Goal: Ask a question

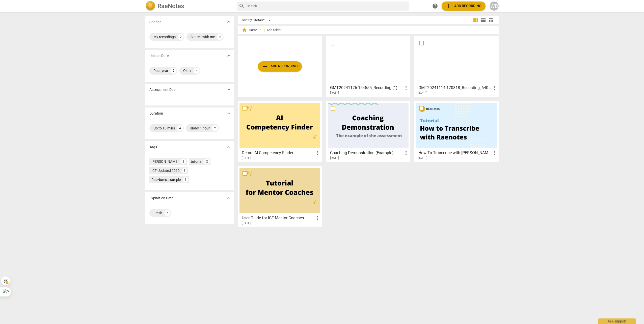
click at [456, 72] on div at bounding box center [456, 60] width 81 height 45
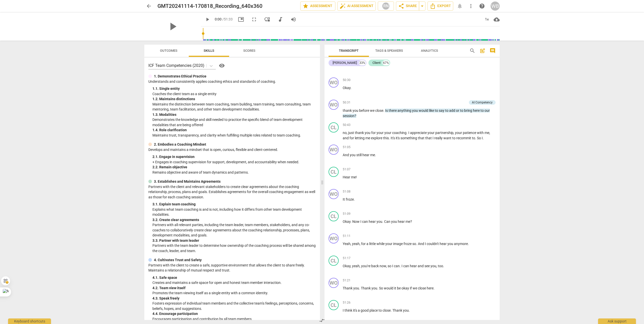
scroll to position [5559, 0]
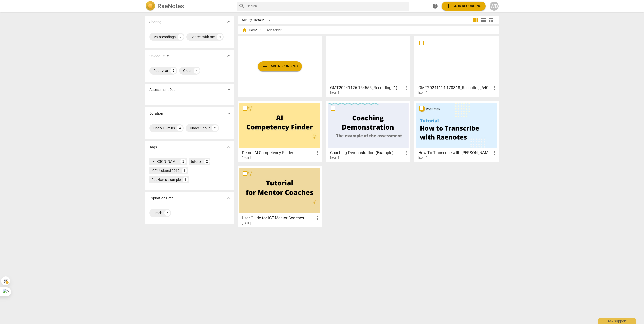
click at [354, 64] on div at bounding box center [368, 60] width 81 height 45
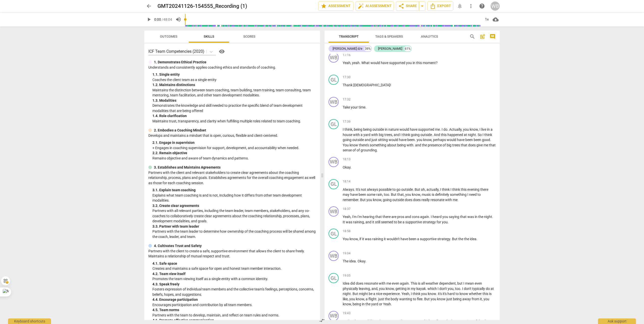
scroll to position [101, 0]
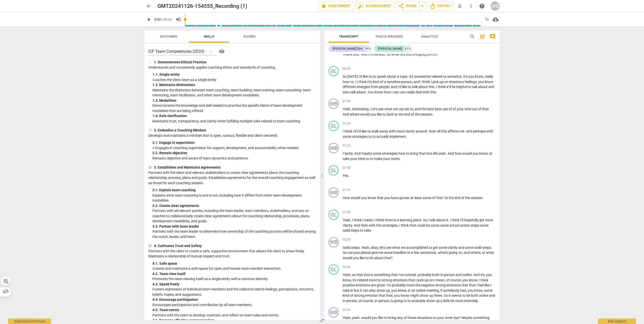
click at [153, 7] on span "arrow_back" at bounding box center [148, 6] width 9 height 6
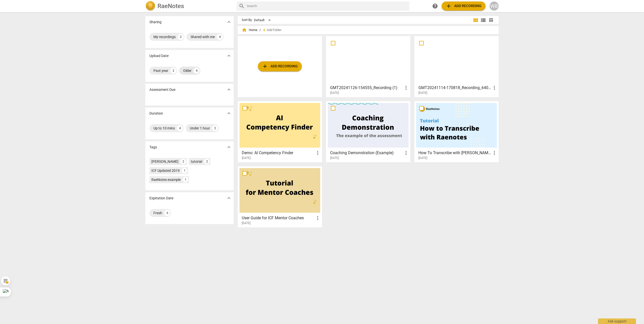
click at [189, 70] on div "Older" at bounding box center [187, 70] width 8 height 5
click at [19, 292] on div "Ctrl+M" at bounding box center [12, 291] width 24 height 9
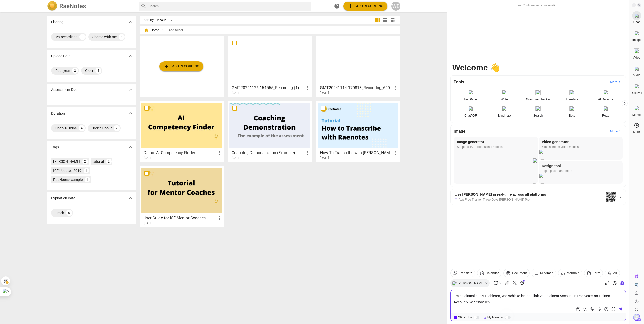
click at [485, 299] on textarea "um es einmal auszurpobieren, wie schicke ich den link von meinem Account in Rae…" at bounding box center [537, 299] width 169 height 12
drag, startPoint x: 568, startPoint y: 301, endPoint x: 555, endPoint y: 306, distance: 14.0
click at [567, 303] on textarea "um es einmal auszupobieren (auch wenn meine Dateien vermutlich zu lang sind), w…" at bounding box center [537, 299] width 169 height 12
type textarea "um es einmal auszupobieren (auch wenn meine Dateien vermutlich zu lang sind), w…"
click at [621, 310] on icon at bounding box center [620, 309] width 4 height 4
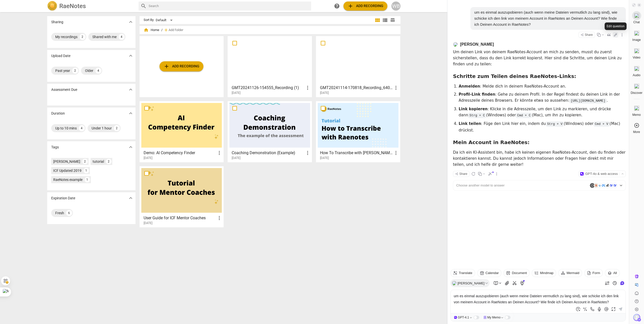
click at [615, 33] on icon at bounding box center [615, 35] width 4 height 4
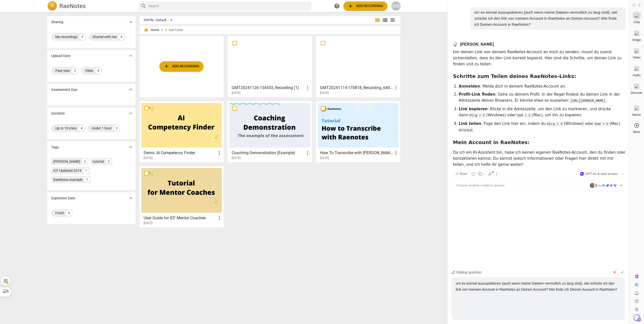
drag, startPoint x: 618, startPoint y: 293, endPoint x: 440, endPoint y: 281, distance: 178.2
click at [440, 0] on body "RaeNotes search help add Add recording WB Sharing expand_more My recordings 2 S…" at bounding box center [223, 0] width 447 height 0
click at [637, 5] on span at bounding box center [639, 5] width 4 height 4
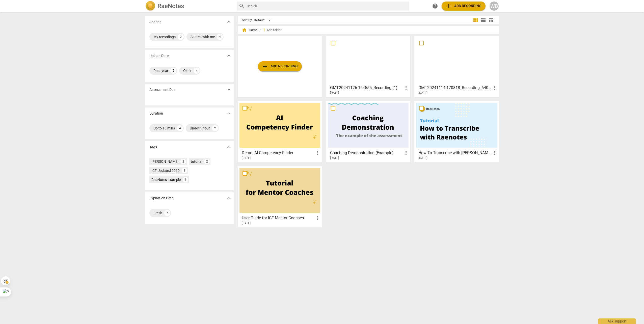
click at [447, 70] on div at bounding box center [456, 60] width 81 height 45
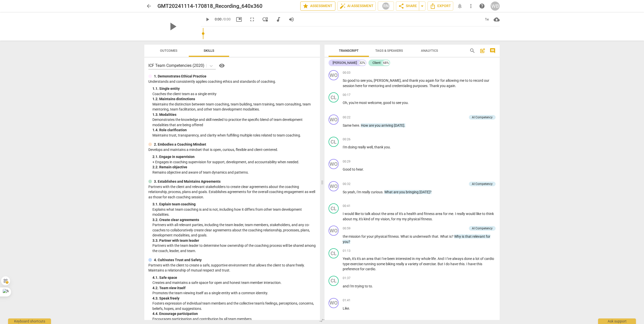
click at [310, 5] on span "star Assessment" at bounding box center [317, 6] width 31 height 6
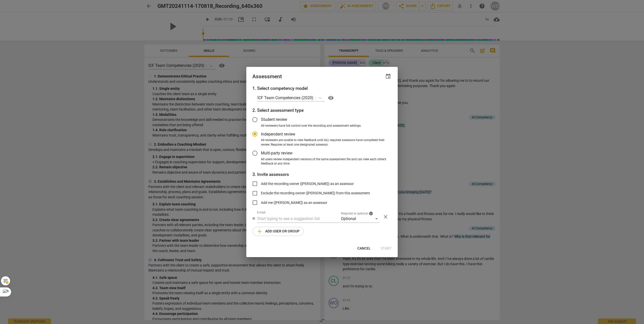
radio input "false"
click at [253, 119] on input "Student review" at bounding box center [255, 119] width 12 height 12
click at [318, 98] on icon at bounding box center [319, 97] width 5 height 5
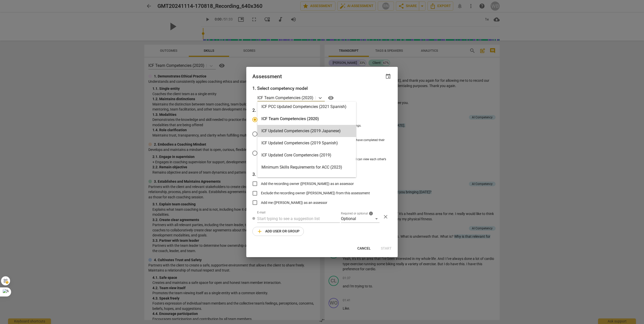
scroll to position [76, 0]
click at [334, 142] on div "Minimum Skills Requirements for ACC (2023)" at bounding box center [306, 142] width 99 height 12
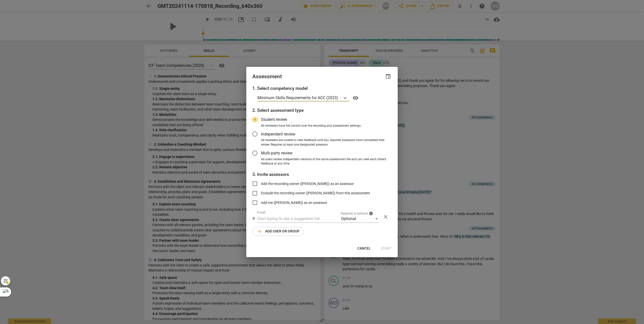
click at [359, 254] on div "Assessment event 1. Select competency model option Minimum Skills Requirements …" at bounding box center [321, 162] width 151 height 190
click at [363, 248] on span "Cancel" at bounding box center [363, 248] width 13 height 5
radio input "false"
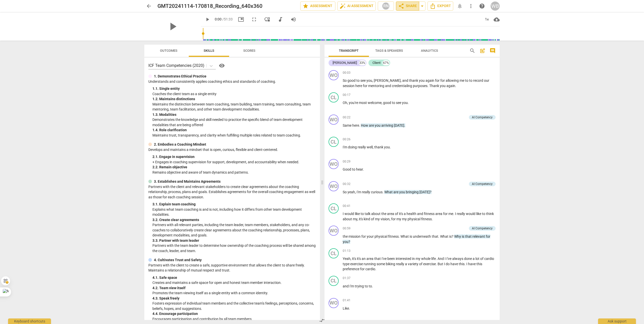
click at [406, 4] on span "share Share" at bounding box center [407, 6] width 19 height 6
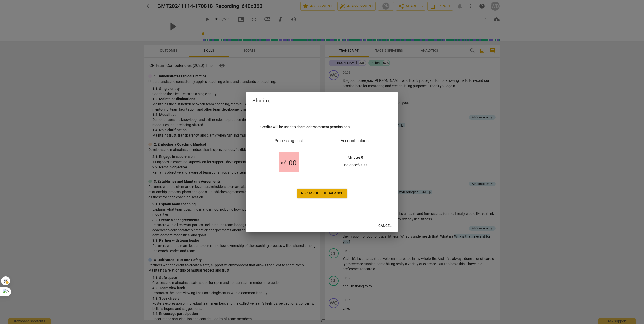
click at [325, 191] on span "Recharge the balance" at bounding box center [322, 193] width 42 height 5
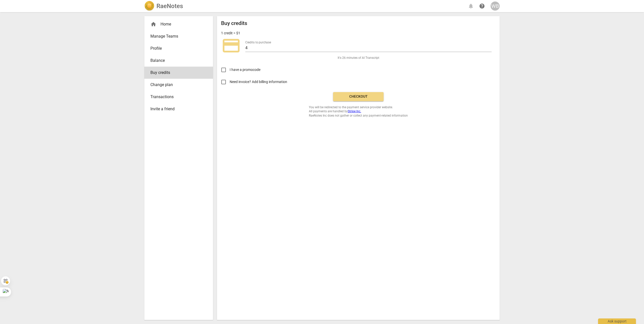
click at [168, 33] on link "Manage Teams" at bounding box center [178, 36] width 69 height 12
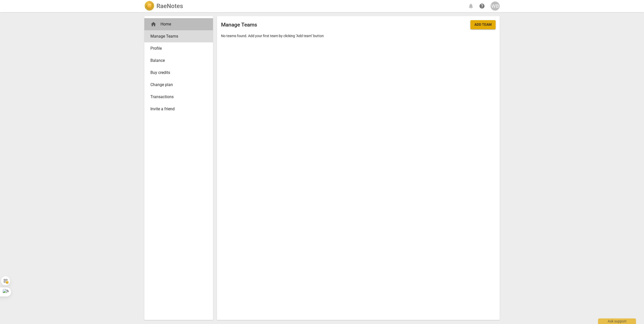
click at [164, 24] on div "home Home" at bounding box center [176, 24] width 52 height 6
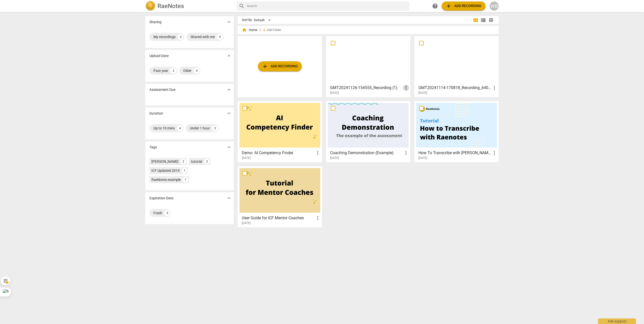
click at [406, 88] on span "more_vert" at bounding box center [406, 88] width 6 height 6
click at [411, 86] on li "Move" at bounding box center [411, 88] width 19 height 12
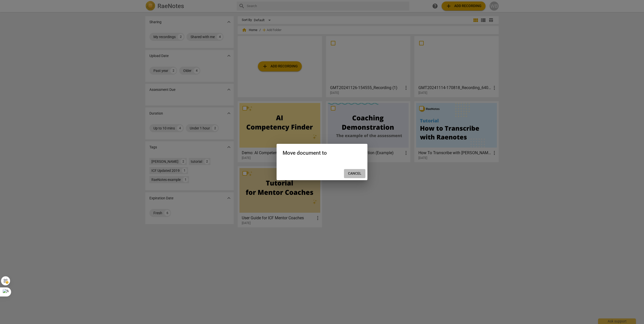
click at [357, 173] on span "Cancel" at bounding box center [354, 173] width 13 height 5
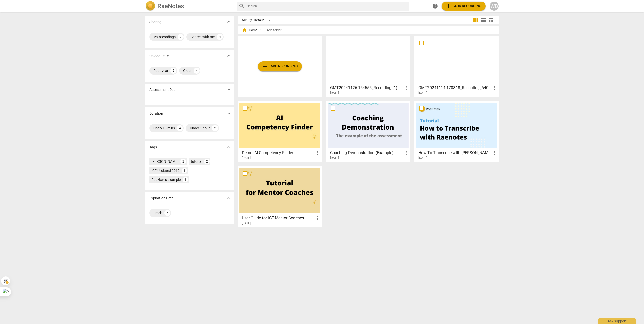
click at [388, 57] on div at bounding box center [368, 60] width 81 height 45
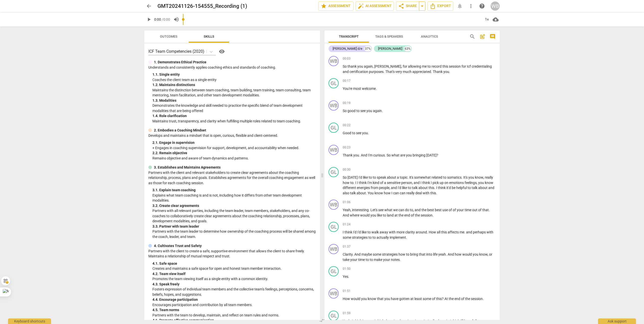
click at [423, 4] on span "arrow_drop_down" at bounding box center [422, 6] width 6 height 6
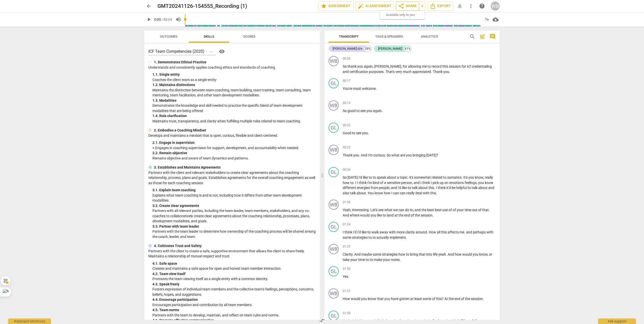
click at [403, 2] on button "share Share" at bounding box center [407, 6] width 23 height 9
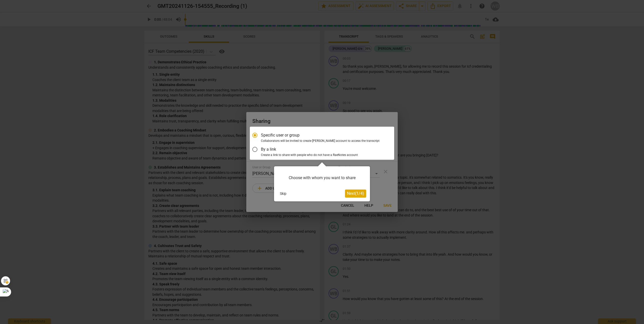
click at [357, 193] on span "Next ( 1 / 4 )" at bounding box center [355, 193] width 17 height 5
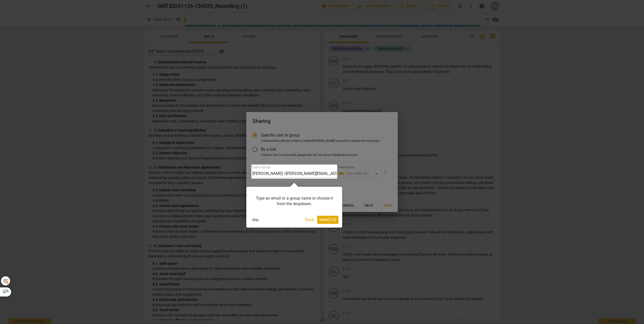
click at [279, 219] on div "Skip" at bounding box center [276, 220] width 53 height 8
click at [311, 167] on div at bounding box center [294, 171] width 86 height 14
click at [310, 173] on div at bounding box center [294, 171] width 86 height 14
click at [329, 220] on span "Next ( 2 / 4 )" at bounding box center [327, 219] width 17 height 5
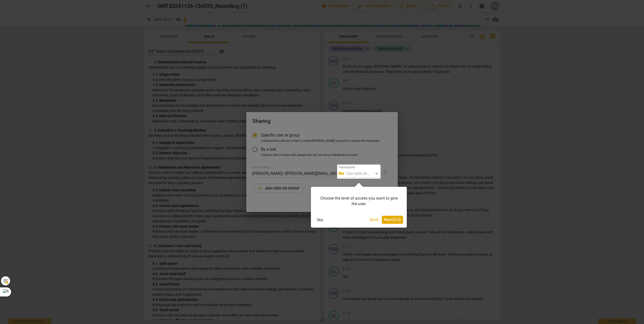
click at [392, 219] on span "Next ( 3 / 4 )" at bounding box center [392, 219] width 17 height 5
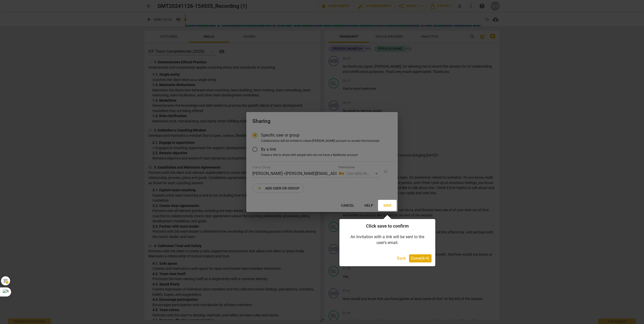
click at [289, 188] on div at bounding box center [322, 162] width 644 height 324
click at [403, 258] on button "Back" at bounding box center [401, 258] width 13 height 8
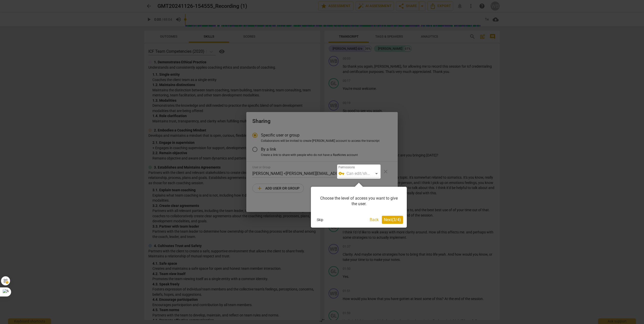
click at [316, 216] on button "Skip" at bounding box center [319, 220] width 11 height 8
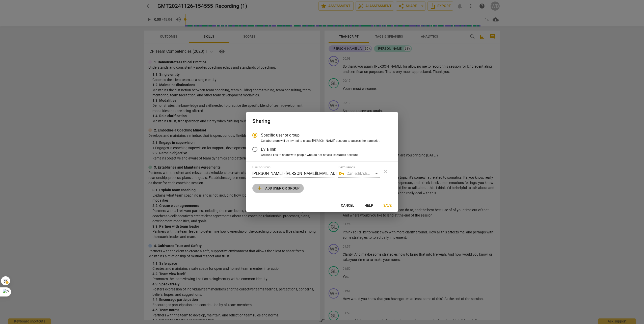
click at [287, 187] on span "add Add user or group" at bounding box center [277, 188] width 43 height 6
radio input "false"
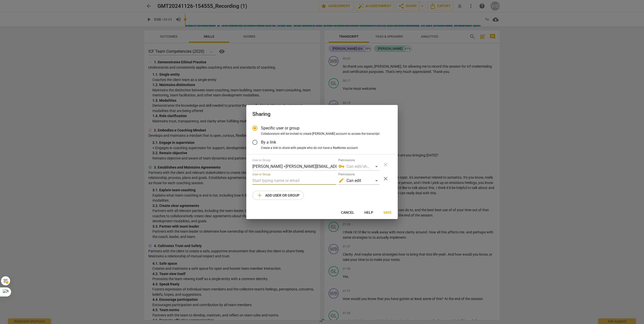
click at [286, 180] on input "text" at bounding box center [294, 181] width 84 height 8
type input "pernille"
click at [374, 179] on div "edit Can edit" at bounding box center [358, 181] width 41 height 8
click at [374, 179] on li "edit Can edit" at bounding box center [359, 180] width 42 height 12
radio input "false"
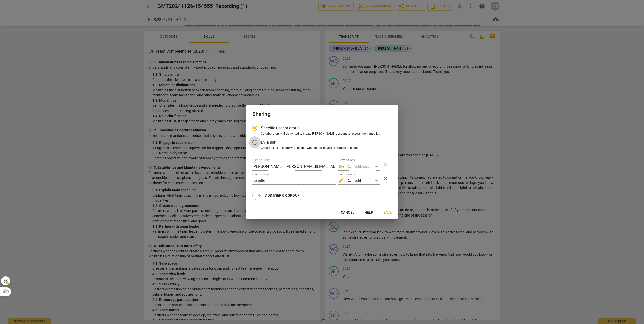
click at [256, 140] on input "By a link" at bounding box center [255, 142] width 12 height 12
radio input "false"
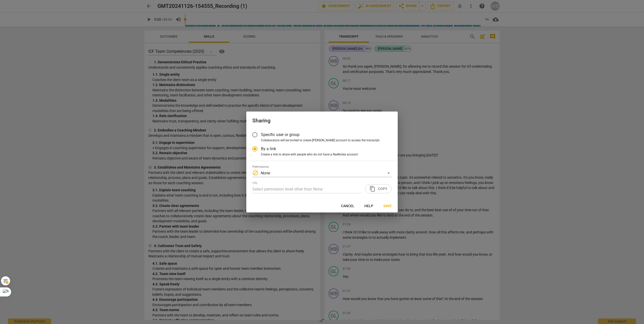
click at [255, 134] on input "Specific user or group" at bounding box center [255, 135] width 12 height 12
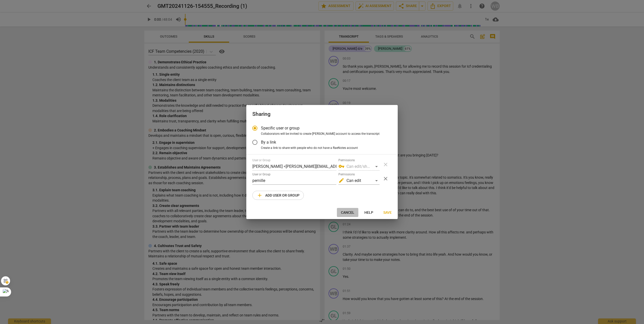
click at [353, 212] on span "Cancel" at bounding box center [347, 212] width 13 height 5
radio input "false"
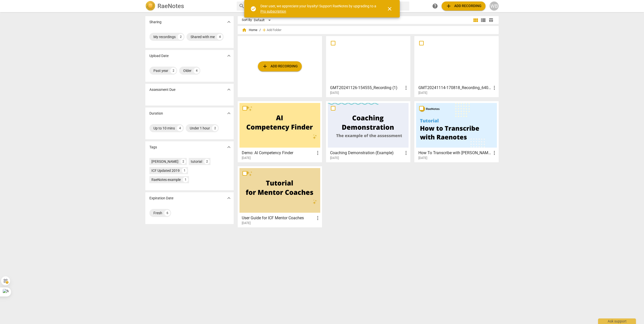
click at [392, 7] on span "close" at bounding box center [389, 9] width 6 height 6
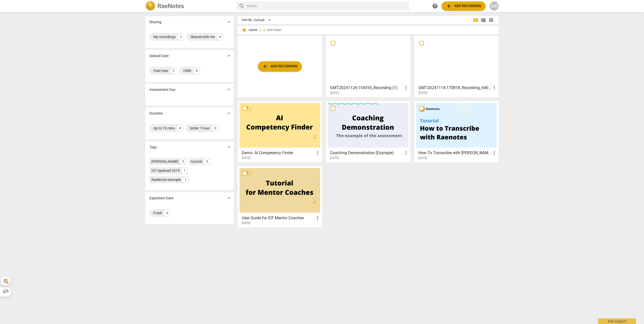
click at [395, 54] on div at bounding box center [368, 60] width 81 height 45
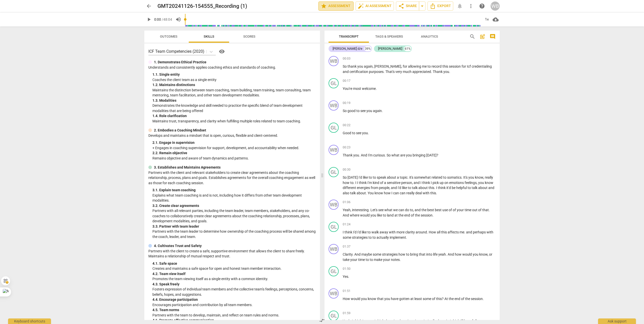
click at [333, 5] on span "star Assessment" at bounding box center [335, 6] width 31 height 6
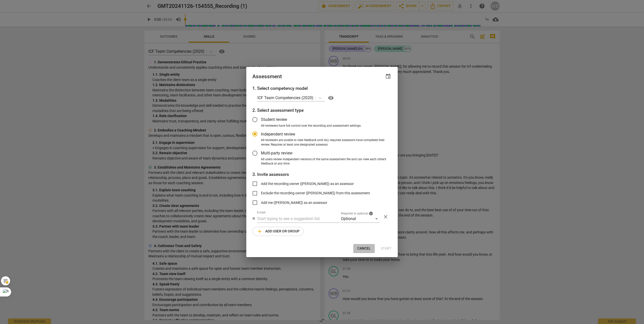
click at [362, 249] on span "Cancel" at bounding box center [363, 248] width 13 height 5
radio input "false"
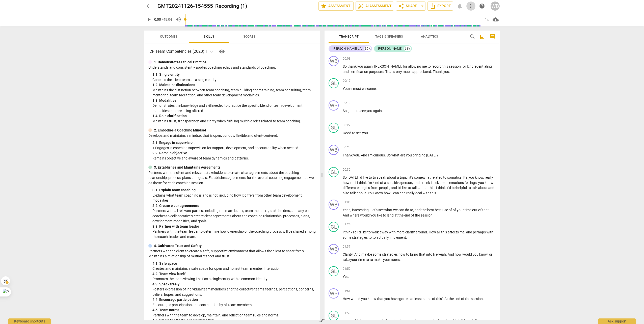
click at [472, 3] on span "more_vert" at bounding box center [471, 6] width 6 height 6
click at [533, 66] on div at bounding box center [322, 162] width 644 height 324
click at [177, 37] on span "Outcomes" at bounding box center [169, 36] width 30 height 7
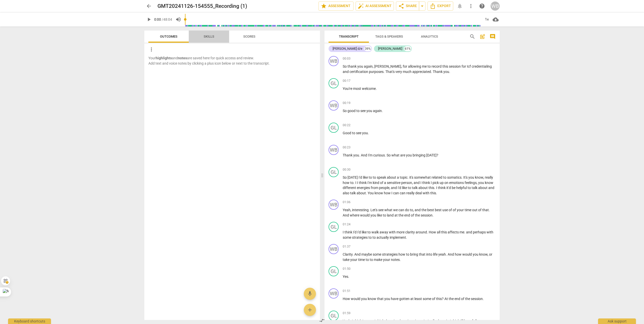
click at [211, 36] on span "Skills" at bounding box center [208, 37] width 11 height 4
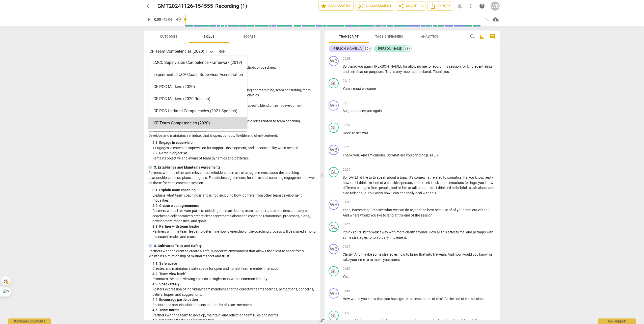
click at [212, 51] on icon at bounding box center [211, 51] width 5 height 5
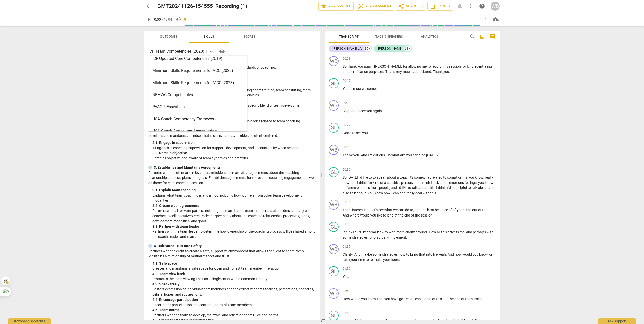
click at [195, 73] on div "Minimum Skills Requirements for ACC (2023)" at bounding box center [197, 71] width 99 height 12
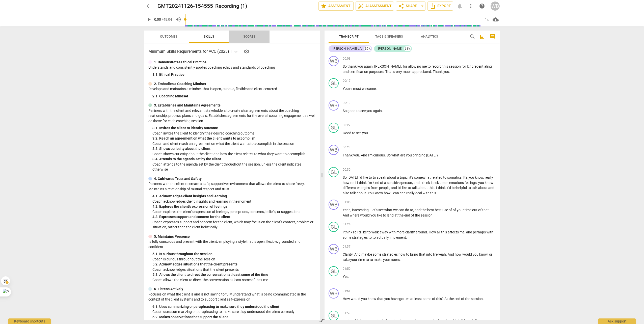
click at [248, 37] on span "Scores" at bounding box center [249, 37] width 12 height 4
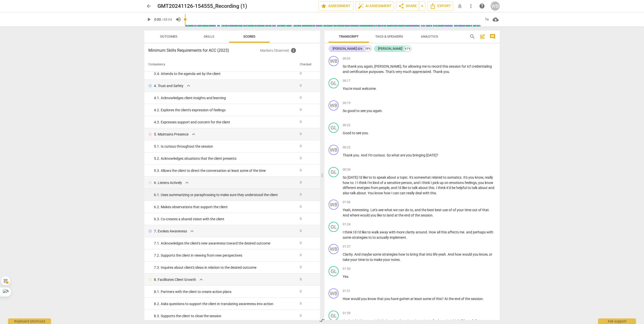
click at [227, 196] on div "6. 1. Uses summarizing or paraphrasing to make sure they understood the client" at bounding box center [225, 194] width 142 height 5
click at [390, 34] on span "Tags & Speakers" at bounding box center [389, 36] width 40 height 7
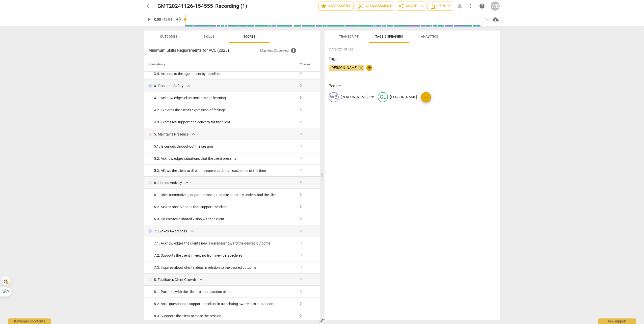
click at [434, 36] on span "Analytics" at bounding box center [429, 37] width 17 height 4
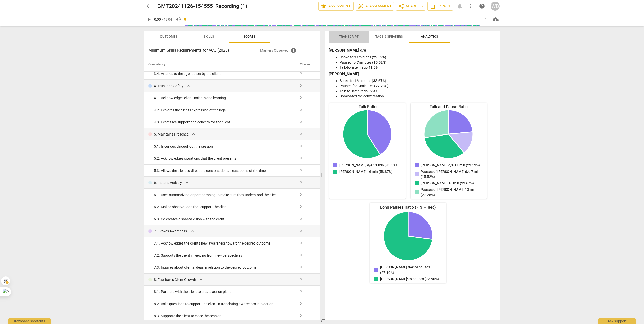
click at [342, 35] on span "Transcript" at bounding box center [349, 37] width 20 height 4
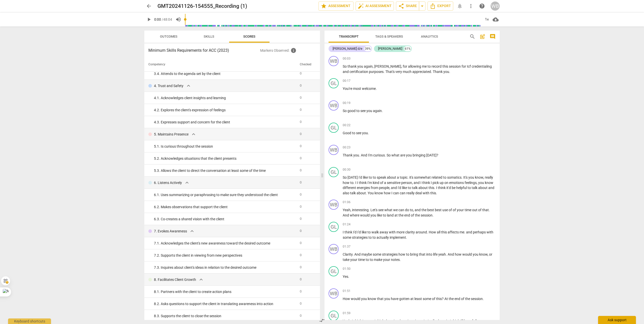
click at [609, 0] on html "arrow_back GMT20241126-154555_Recording (1) edit star Assessment auto_fix_high …" at bounding box center [322, 0] width 644 height 0
click at [606, 318] on div "Ask support" at bounding box center [617, 320] width 38 height 8
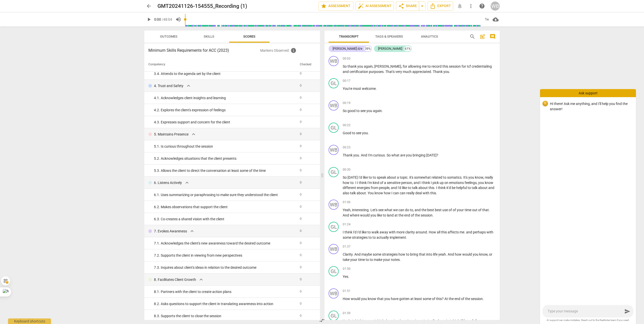
type textarea "h"
type textarea "ho"
type textarea "how"
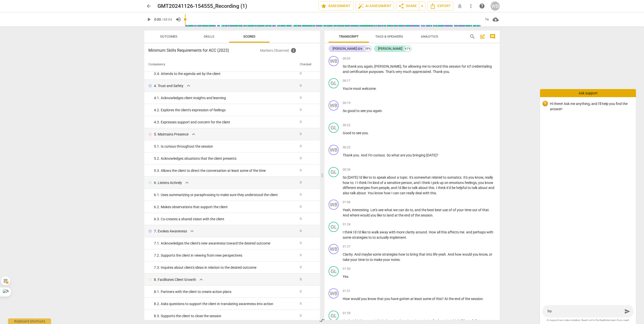
type textarea "how"
type textarea "how c"
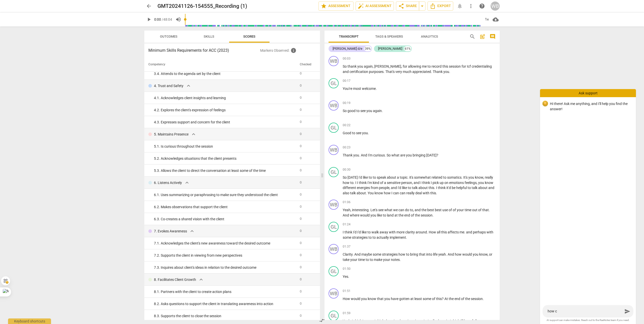
type textarea "how ca"
type textarea "how can"
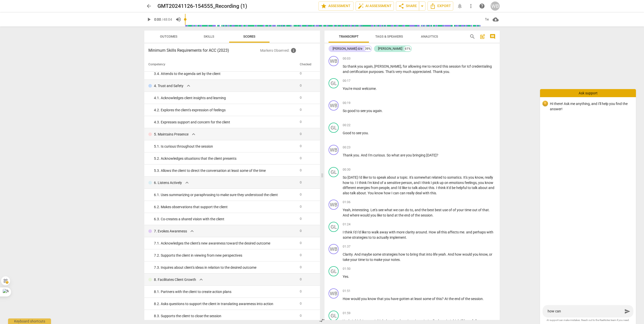
type textarea "how can"
type textarea "how can i"
type textarea "how can is"
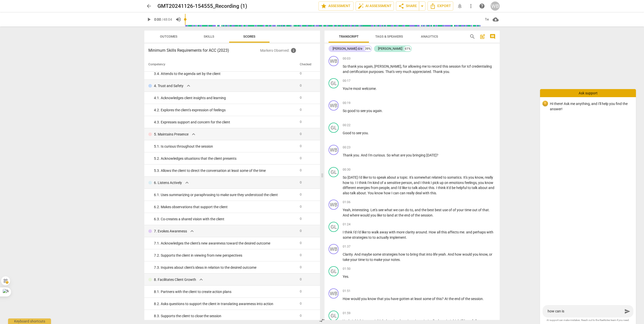
type textarea "how can i"
type textarea "how can i s"
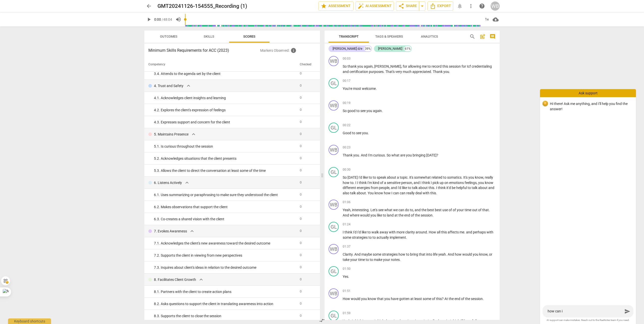
type textarea "how can i s"
type textarea "how can i so"
type textarea "how can i soo"
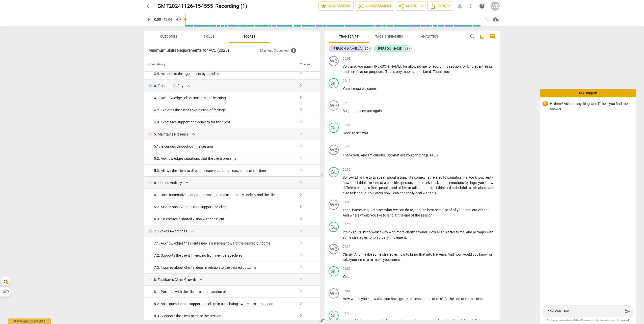
type textarea "how can i so"
type textarea "how can i s"
type textarea "how can i sh"
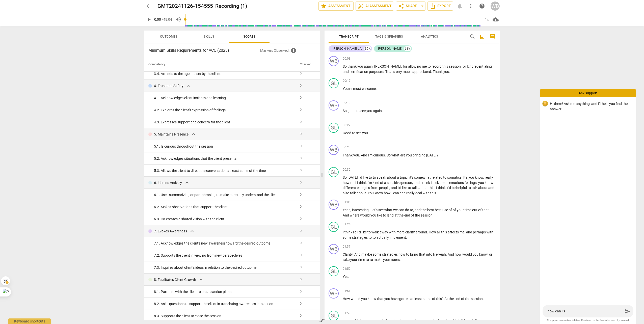
type textarea "how can i sh"
type textarea "how can i sho"
type textarea "how can i shoo"
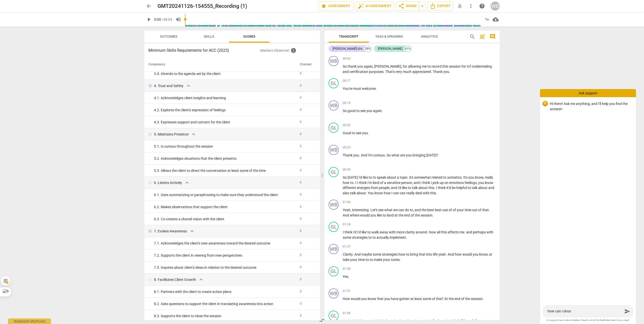
type textarea "how can i shoot"
type textarea "how can i shoot m"
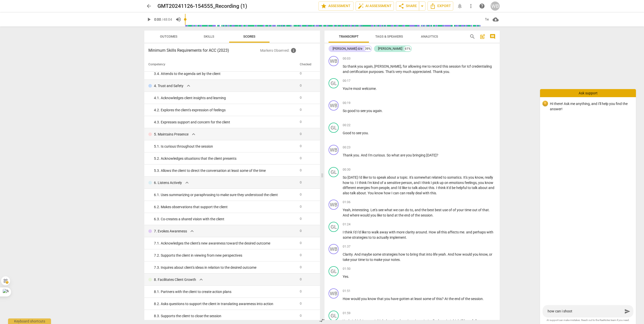
type textarea "how can i shoot m"
type textarea "how can i shoot my"
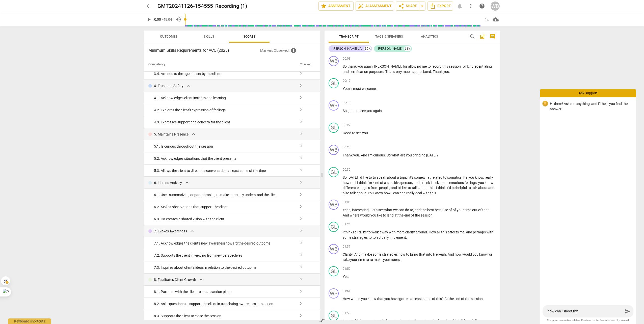
type textarea "how can i shoot my r"
type textarea "how can i shoot my re"
type textarea "how can i shoot my rec"
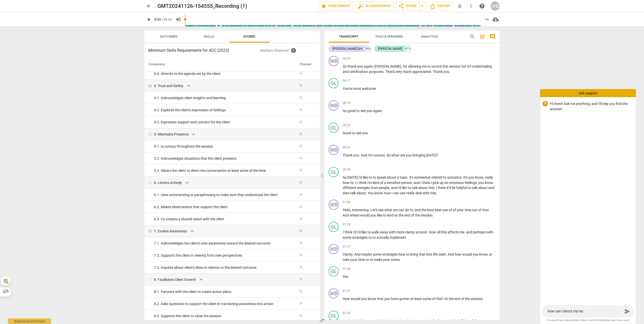
type textarea "how can i shoot my reco"
type textarea "how can i shoot my recor"
type textarea "how can i shoot my record"
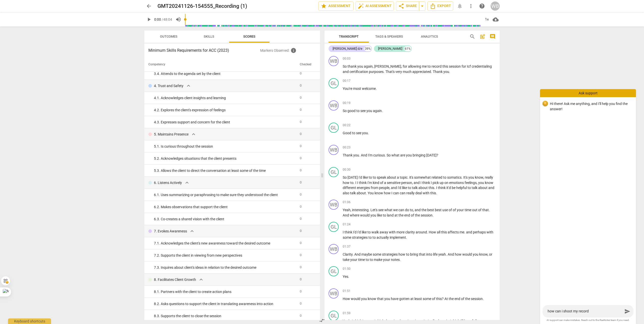
type textarea "how can i shoot my recordi"
type textarea "how can i shoot my recordin"
type textarea "how can i shoot my recording"
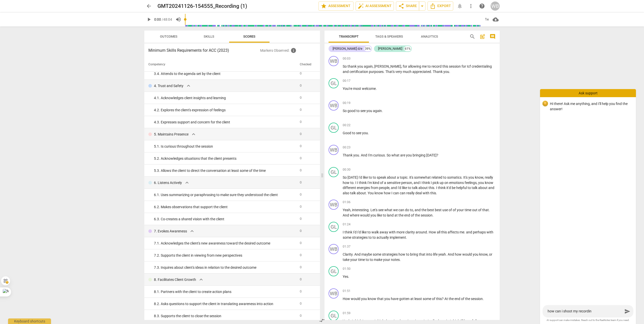
type textarea "how can i shoot my recording"
type textarea "how can i shoot my recording t"
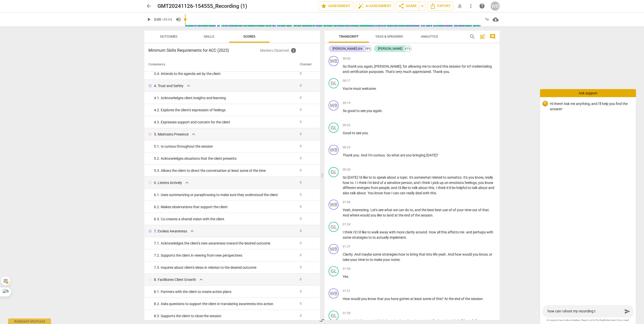
type textarea "how can i shoot my recording to"
type textarea "how can i shoot my recording to m"
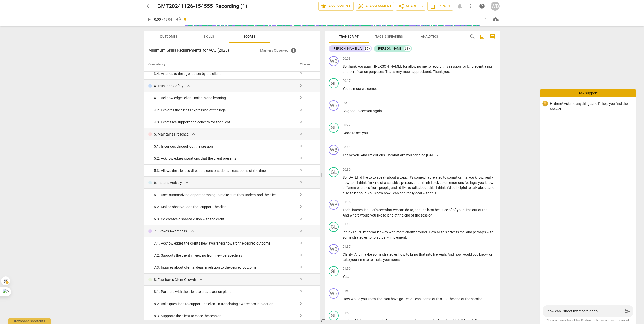
type textarea "how can i shoot my recording to m"
type textarea "how can i shoot my recording to my"
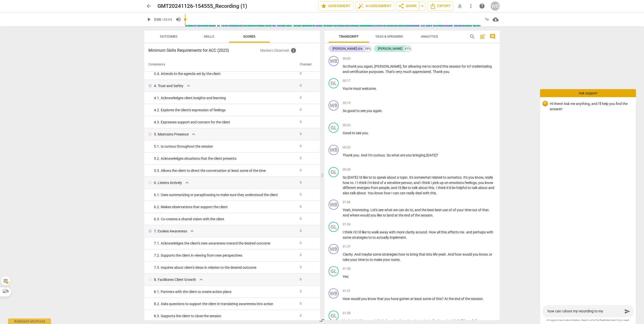
type textarea "how can i shoot my recording to my a"
type textarea "how can i shoot my recording to my as"
type textarea "how can i shoot my recording to my ass"
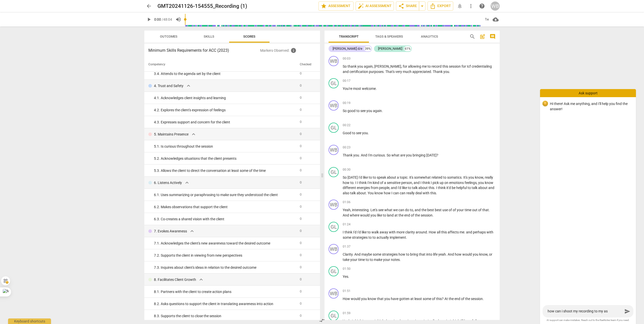
type textarea "how can i shoot my recording to my ass"
type textarea "how can i shoot my recording to my asse"
type textarea "how can i shoot my recording to my asses"
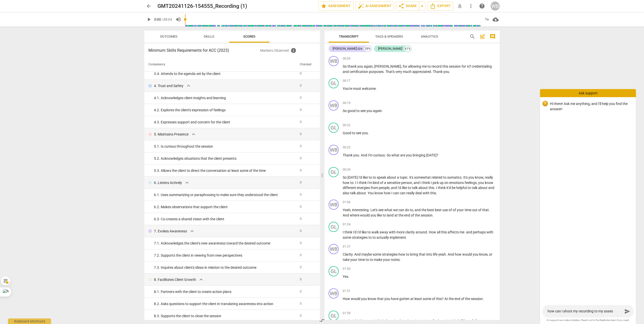
type textarea "how can i shoot my recording to my assess"
type textarea "how can i shoot my recording to my assesso"
type textarea "how can i shoot my recording to my assessor"
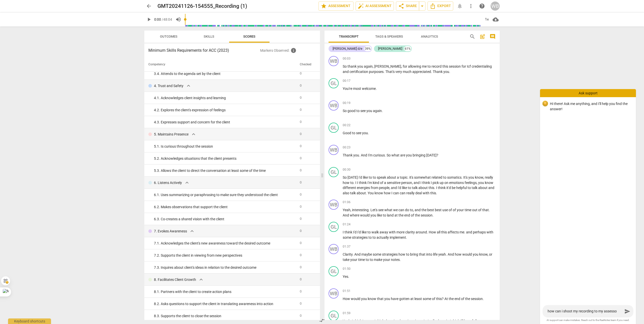
type textarea "how can i shoot my recording to my assessor"
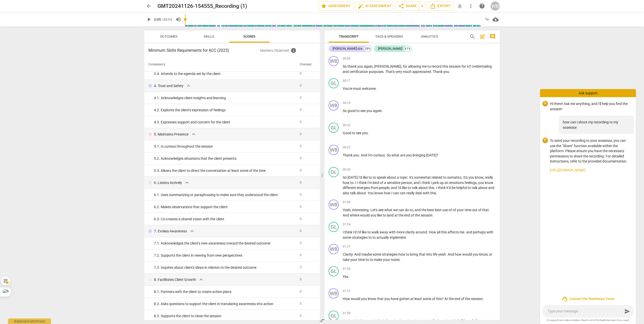
click at [563, 168] on link "https://raenotes.com/help/icf_share.html" at bounding box center [590, 169] width 82 height 5
